Goal: Task Accomplishment & Management: Manage account settings

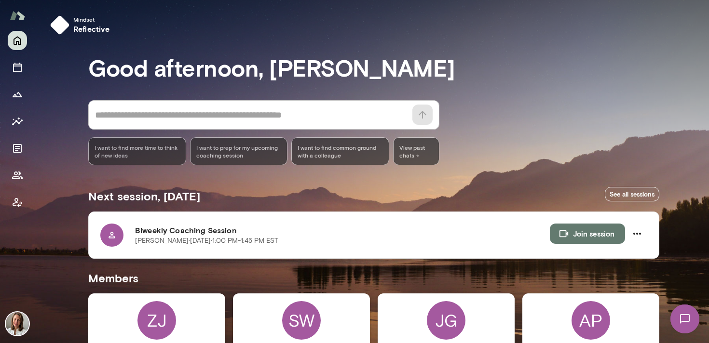
click at [514, 73] on h3 "Good afternoon, [PERSON_NAME]" at bounding box center [373, 67] width 571 height 27
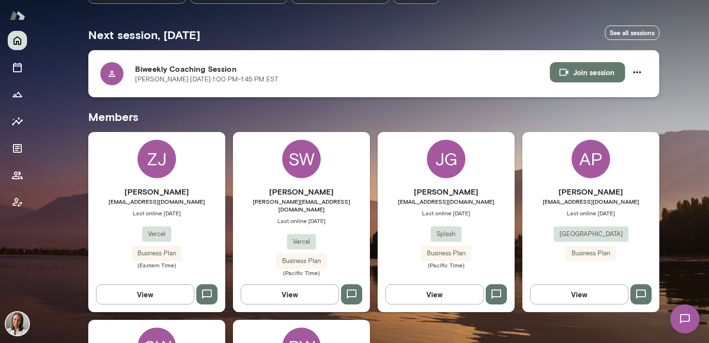
scroll to position [66, 0]
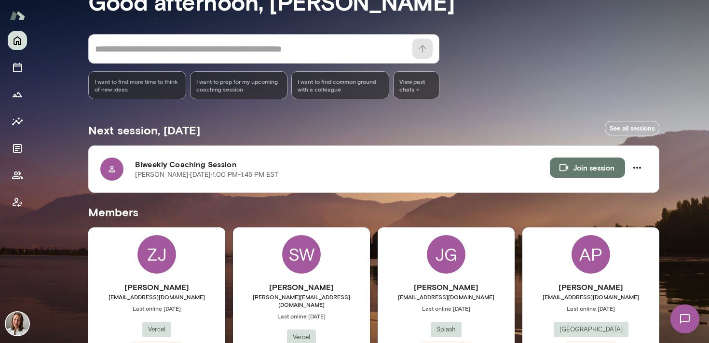
click at [179, 264] on div "ZJ [PERSON_NAME] [PERSON_NAME][EMAIL_ADDRESS][DOMAIN_NAME] Last online [DATE] V…" at bounding box center [156, 318] width 137 height 180
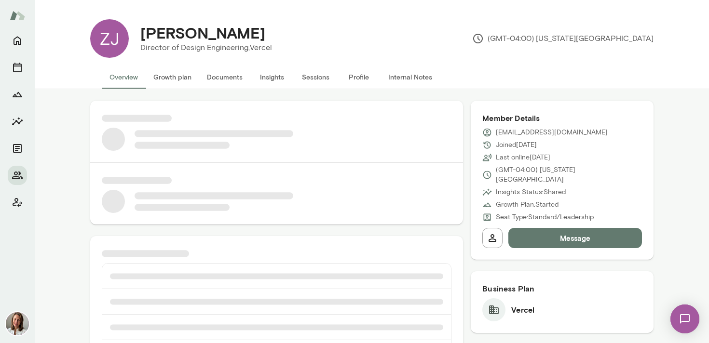
click at [415, 76] on button "Internal Notes" at bounding box center [410, 77] width 59 height 23
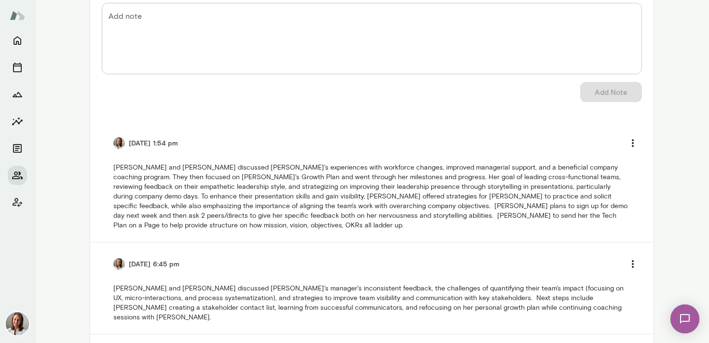
scroll to position [130, 0]
